Goal: Find specific page/section: Find specific page/section

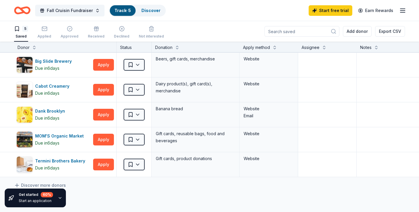
click at [124, 9] on link "Track · 5" at bounding box center [122, 10] width 16 height 5
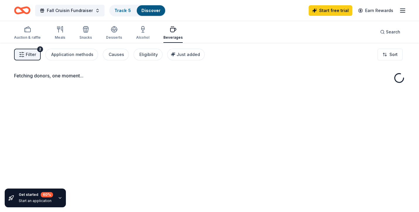
click at [143, 13] on div "Discover" at bounding box center [151, 10] width 28 height 11
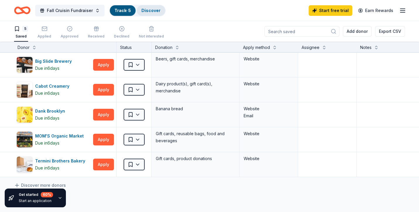
click at [143, 13] on div "Discover" at bounding box center [151, 10] width 28 height 11
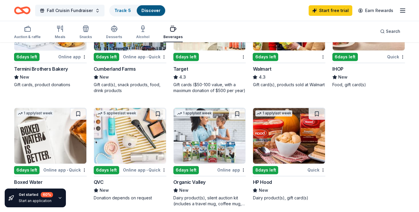
scroll to position [232, 0]
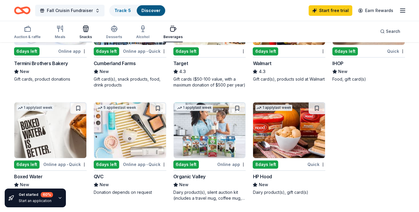
click at [84, 33] on div "Snacks" at bounding box center [85, 32] width 13 height 14
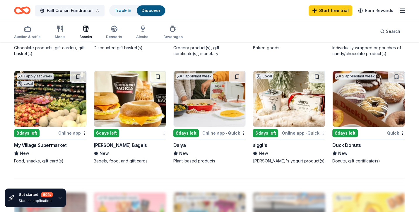
scroll to position [556, 0]
